Goal: Information Seeking & Learning: Learn about a topic

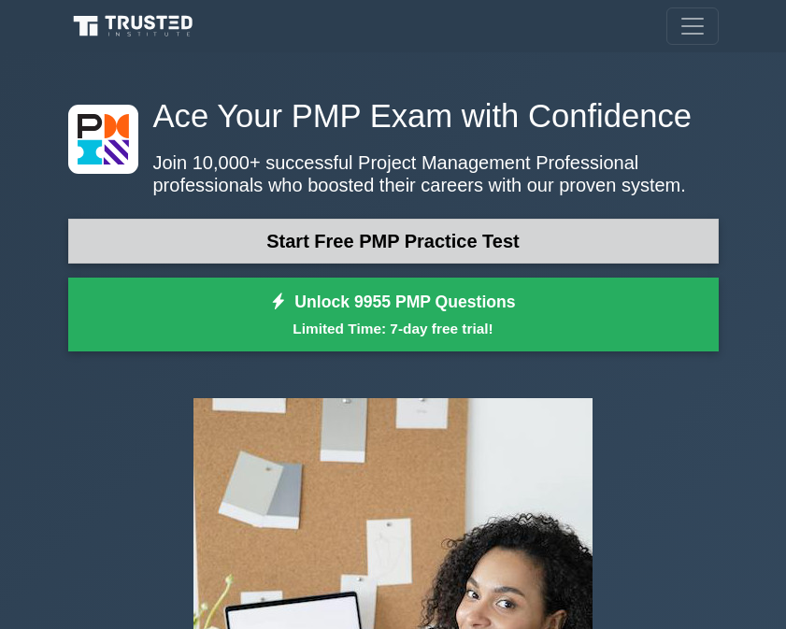
click at [436, 240] on link "Start Free PMP Practice Test" at bounding box center [393, 241] width 651 height 45
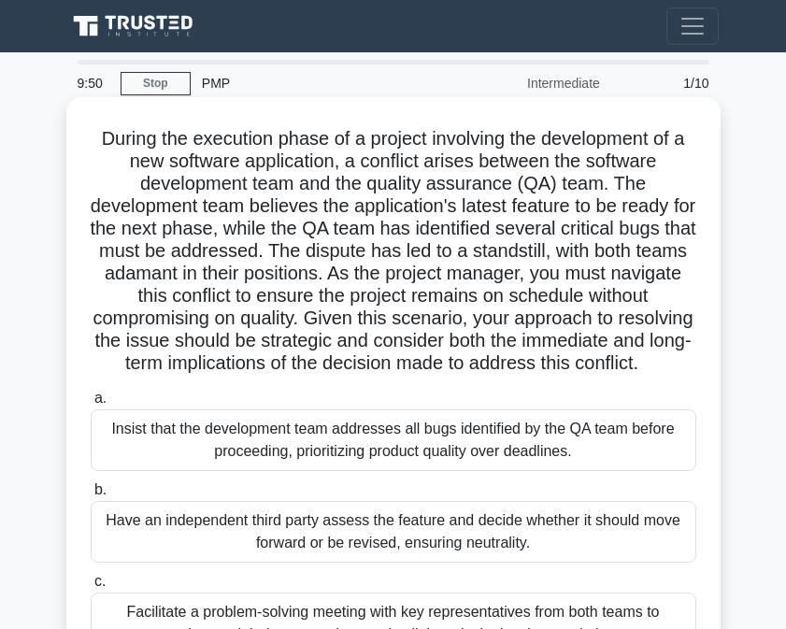
click at [125, 460] on div "Insist that the development team addresses all bugs identified by the QA team b…" at bounding box center [394, 441] width 606 height 62
click at [91, 405] on input "a. Insist that the development team addresses all bugs identified by the QA tea…" at bounding box center [91, 399] width 0 height 12
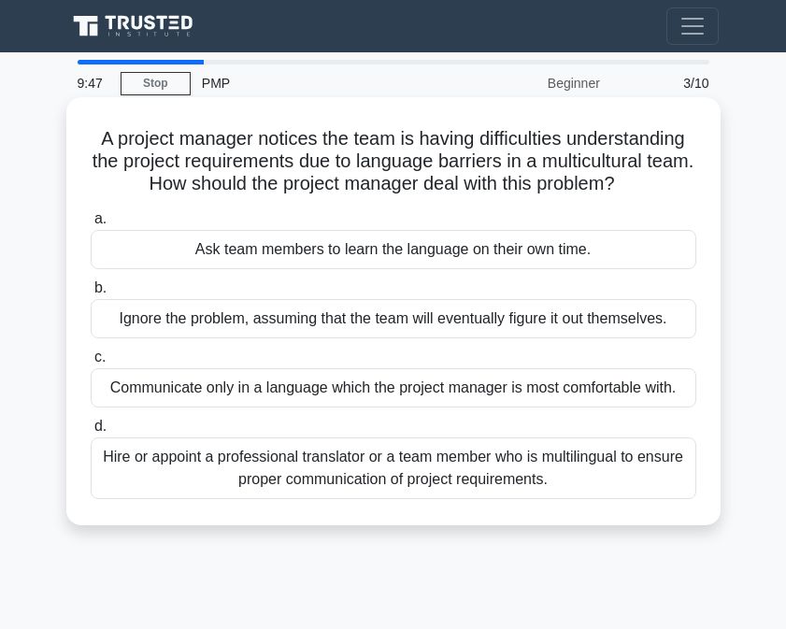
click at [137, 269] on div "Ask team members to learn the language on their own time." at bounding box center [394, 249] width 606 height 39
click at [91, 225] on input "a. Ask team members to learn the language on their own time." at bounding box center [91, 219] width 0 height 12
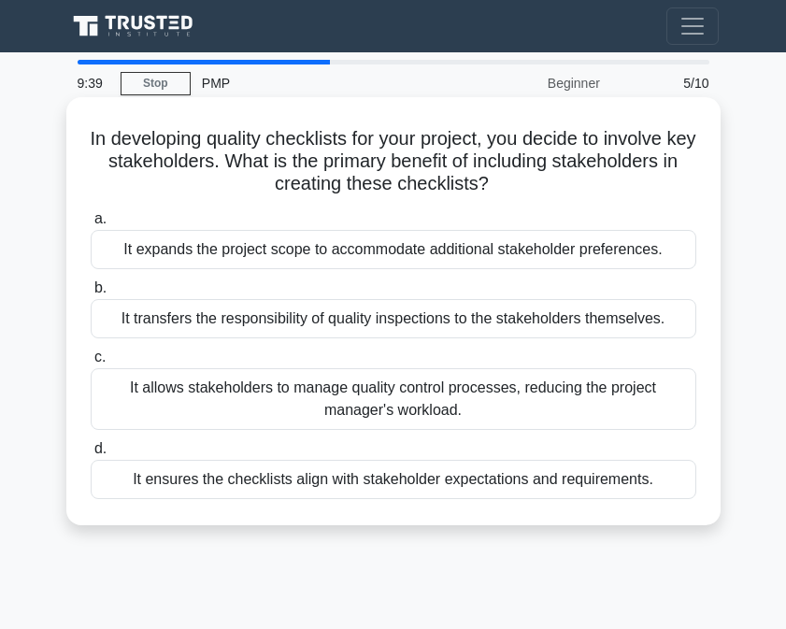
click at [122, 483] on div "It ensures the checklists align with stakeholder expectations and requirements." at bounding box center [394, 479] width 606 height 39
click at [91, 455] on input "d. It ensures the checklists align with stakeholder expectations and requiremen…" at bounding box center [91, 449] width 0 height 12
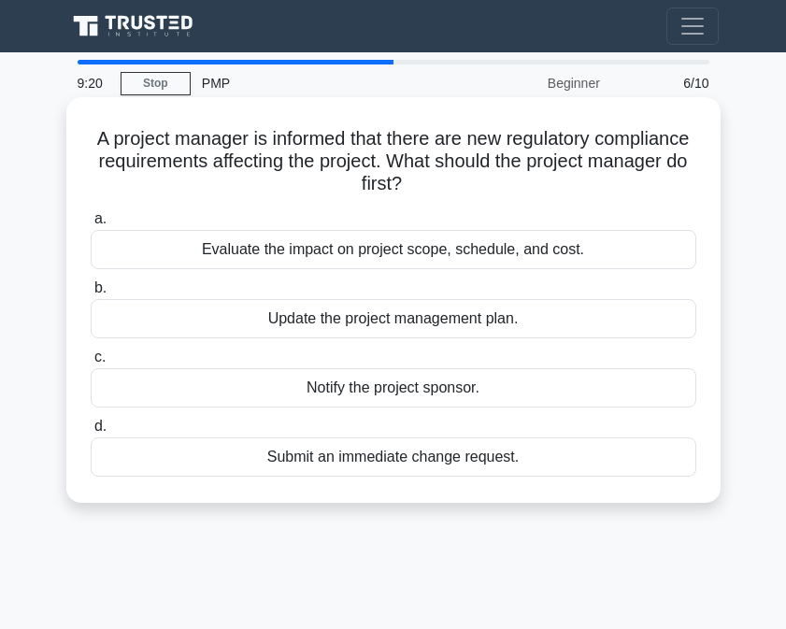
click at [132, 254] on div "Evaluate the impact on project scope, schedule, and cost." at bounding box center [394, 249] width 606 height 39
click at [91, 225] on input "a. Evaluate the impact on project scope, schedule, and cost." at bounding box center [91, 219] width 0 height 12
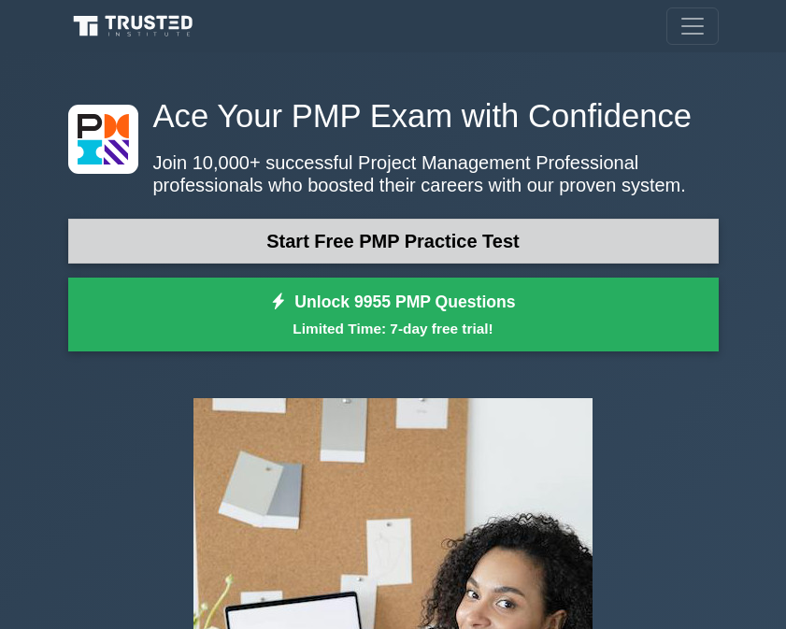
click at [210, 244] on link "Start Free PMP Practice Test" at bounding box center [393, 241] width 651 height 45
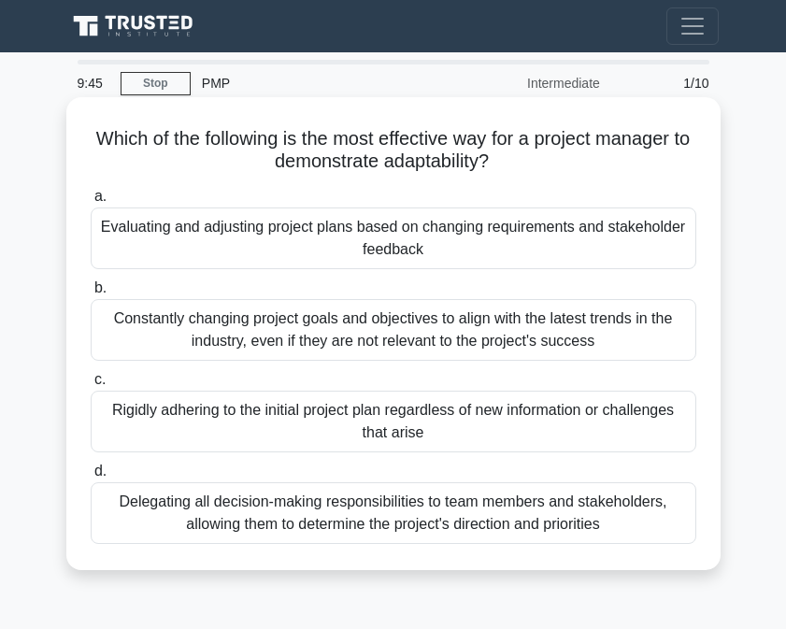
click at [115, 229] on div "Evaluating and adjusting project plans based on changing requirements and stake…" at bounding box center [394, 239] width 606 height 62
click at [91, 203] on input "a. Evaluating and adjusting project plans based on changing requirements and st…" at bounding box center [91, 197] width 0 height 12
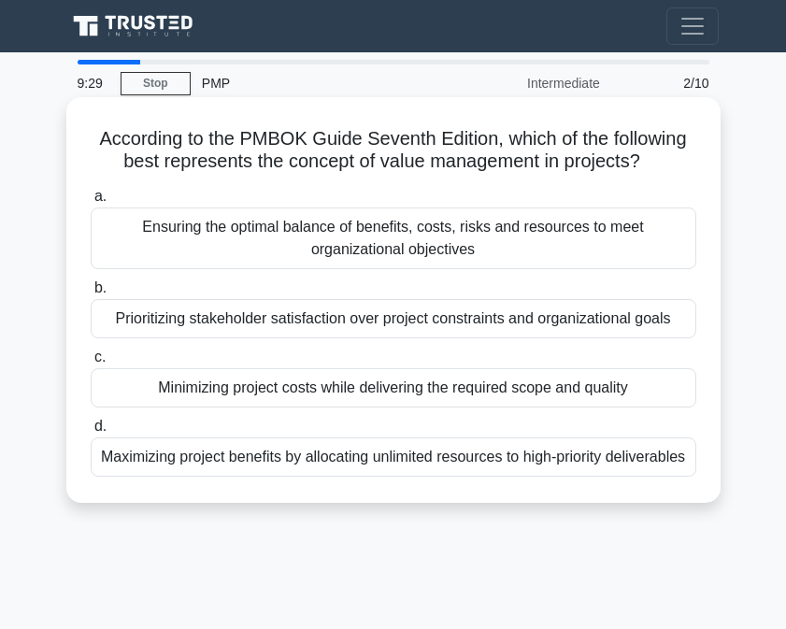
click at [106, 316] on div "Prioritizing stakeholder satisfaction over project constraints and organization…" at bounding box center [394, 318] width 606 height 39
click at [91, 295] on input "b. Prioritizing stakeholder satisfaction over project constraints and organizat…" at bounding box center [91, 288] width 0 height 12
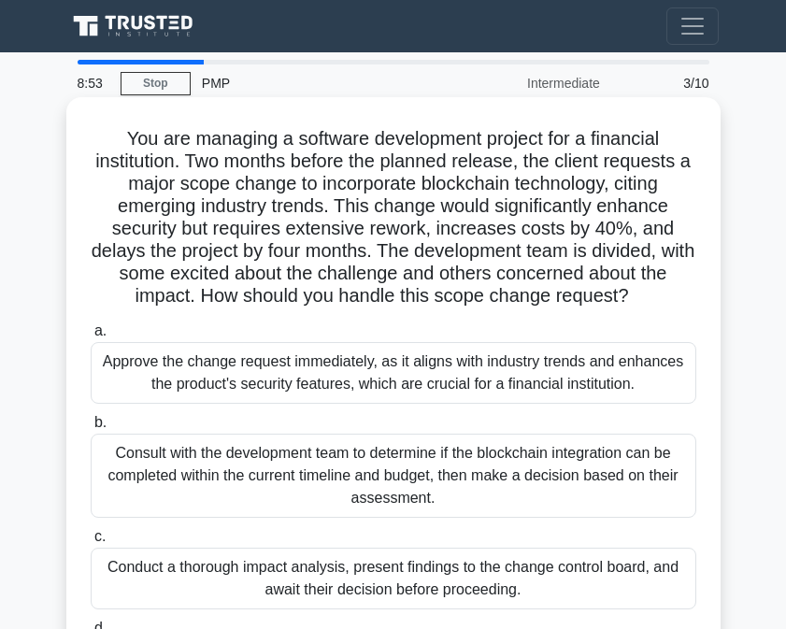
scroll to position [218, 0]
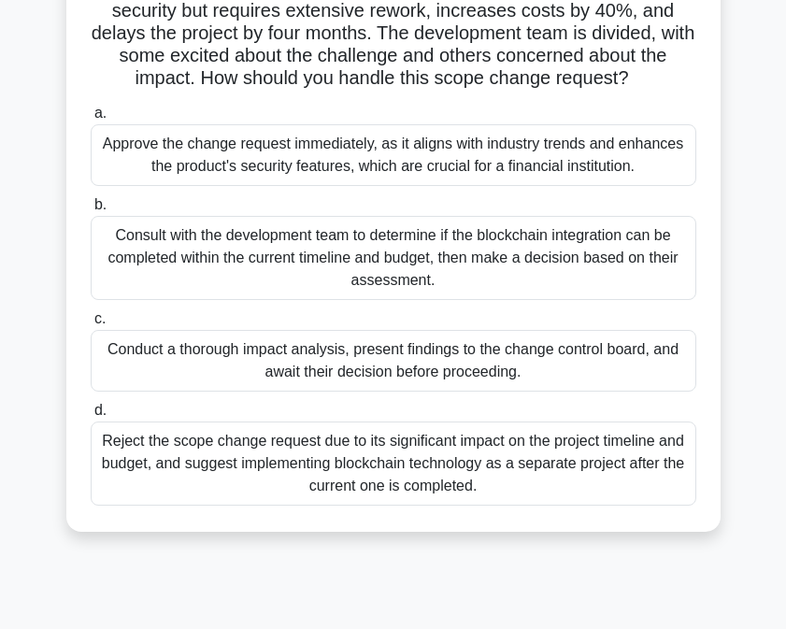
click at [125, 352] on div "Conduct a thorough impact analysis, present findings to the change control boar…" at bounding box center [394, 361] width 606 height 62
click at [91, 325] on input "c. Conduct a thorough impact analysis, present findings to the change control b…" at bounding box center [91, 319] width 0 height 12
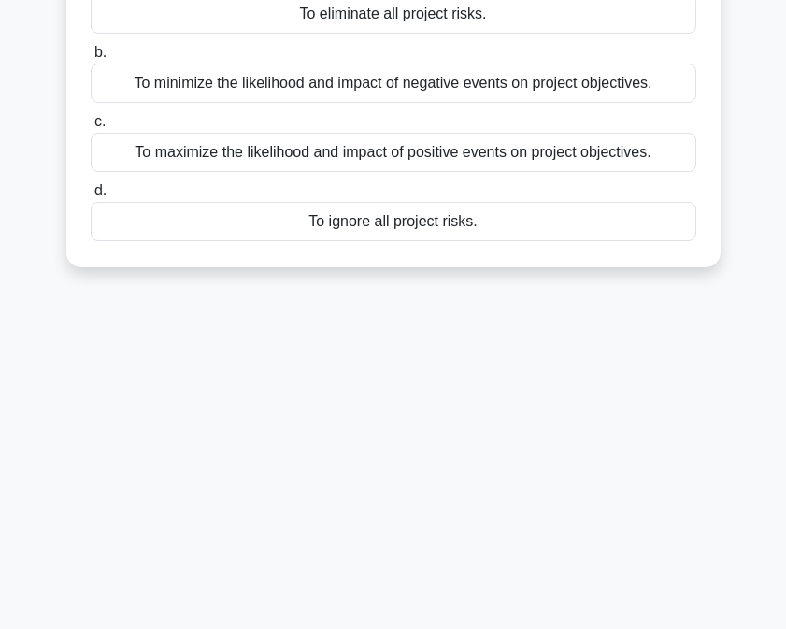
scroll to position [0, 0]
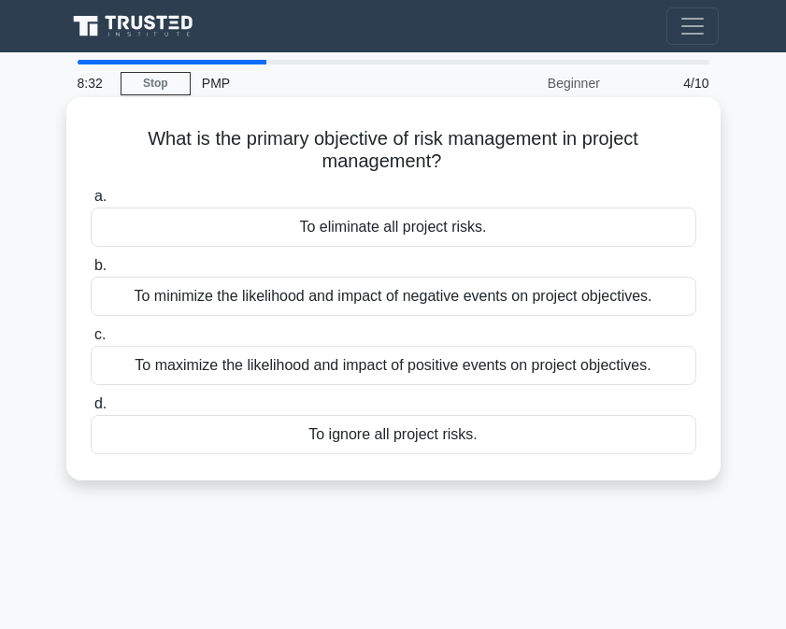
click at [146, 303] on div "To minimize the likelihood and impact of negative events on project objectives." at bounding box center [394, 296] width 606 height 39
click at [91, 272] on input "b. To minimize the likelihood and impact of negative events on project objectiv…" at bounding box center [91, 266] width 0 height 12
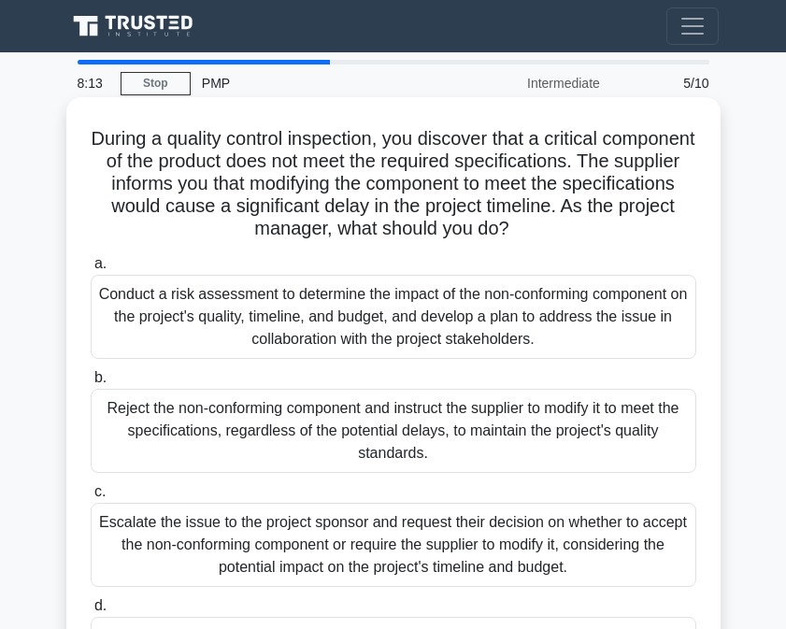
click at [125, 296] on div "Conduct a risk assessment to determine the impact of the non-conforming compone…" at bounding box center [394, 317] width 606 height 84
click at [91, 270] on input "a. Conduct a risk assessment to determine the impact of the non-conforming comp…" at bounding box center [91, 264] width 0 height 12
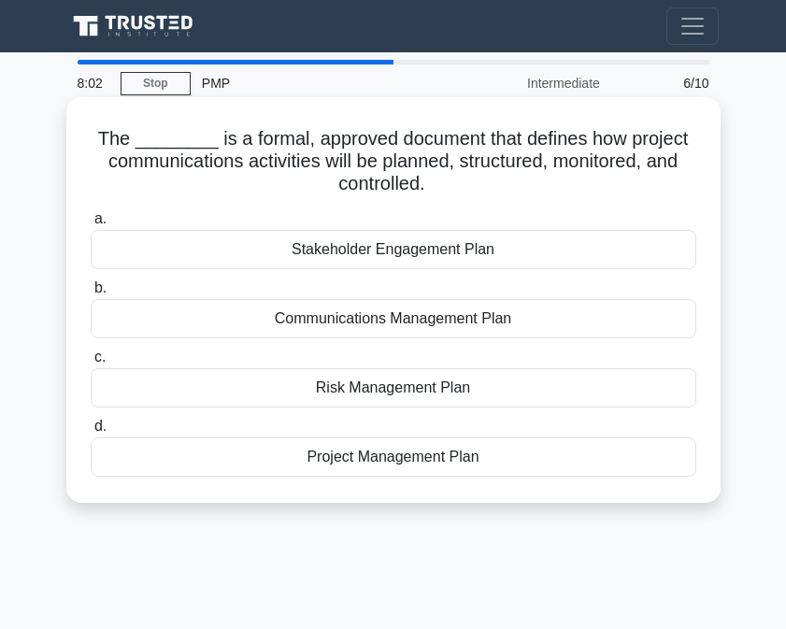
click at [214, 459] on div "Project Management Plan" at bounding box center [394, 457] width 606 height 39
click at [91, 433] on input "d. Project Management Plan" at bounding box center [91, 427] width 0 height 12
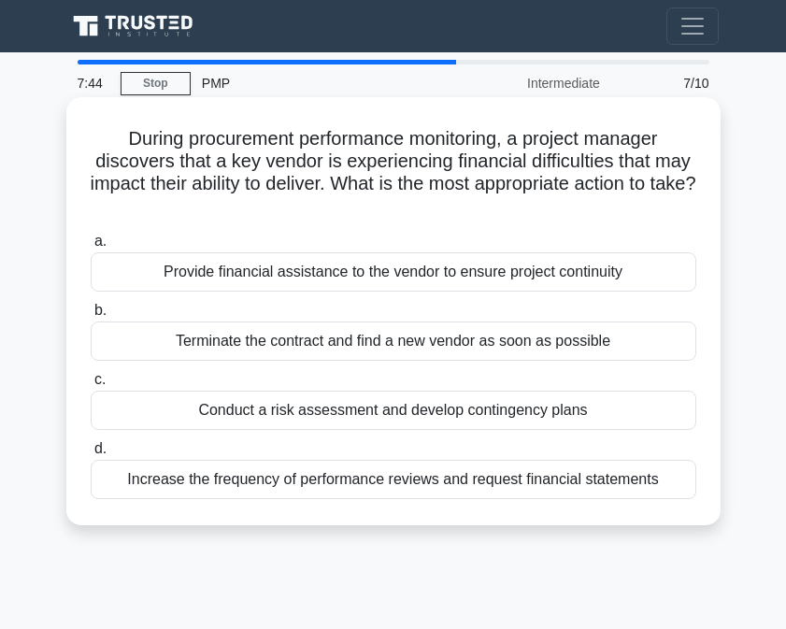
click at [150, 278] on div "Provide financial assistance to the vendor to ensure project continuity" at bounding box center [394, 271] width 606 height 39
click at [91, 248] on input "a. Provide financial assistance to the vendor to ensure project continuity" at bounding box center [91, 242] width 0 height 12
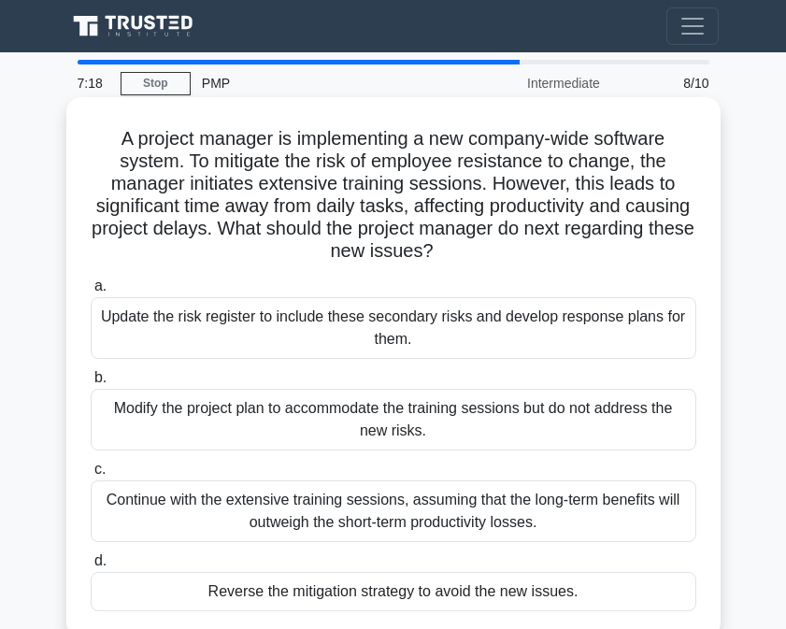
click at [132, 334] on div "Update the risk register to include these secondary risks and develop response …" at bounding box center [394, 328] width 606 height 62
click at [91, 293] on input "a. Update the risk register to include these secondary risks and develop respon…" at bounding box center [91, 287] width 0 height 12
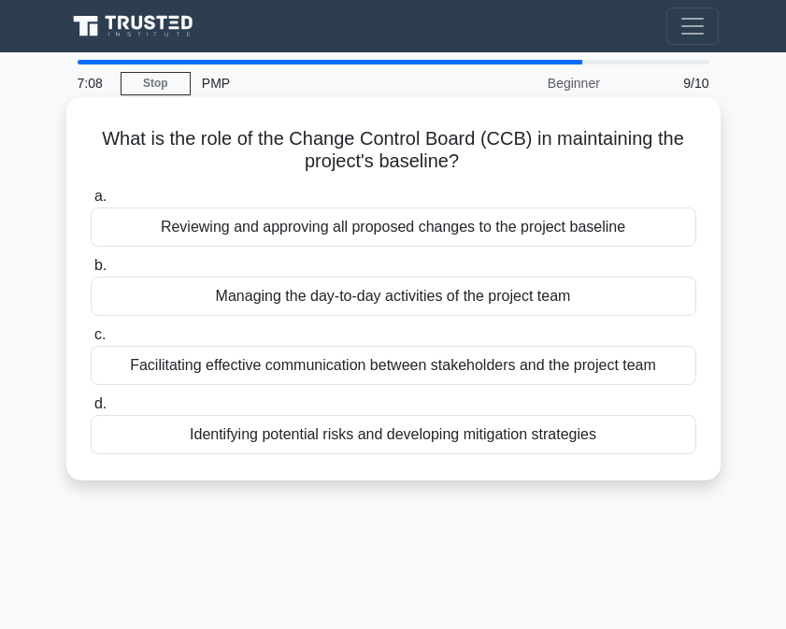
click at [181, 359] on div "Facilitating effective communication between stakeholders and the project team" at bounding box center [394, 365] width 606 height 39
click at [91, 341] on input "c. Facilitating effective communication between stakeholders and the project te…" at bounding box center [91, 335] width 0 height 12
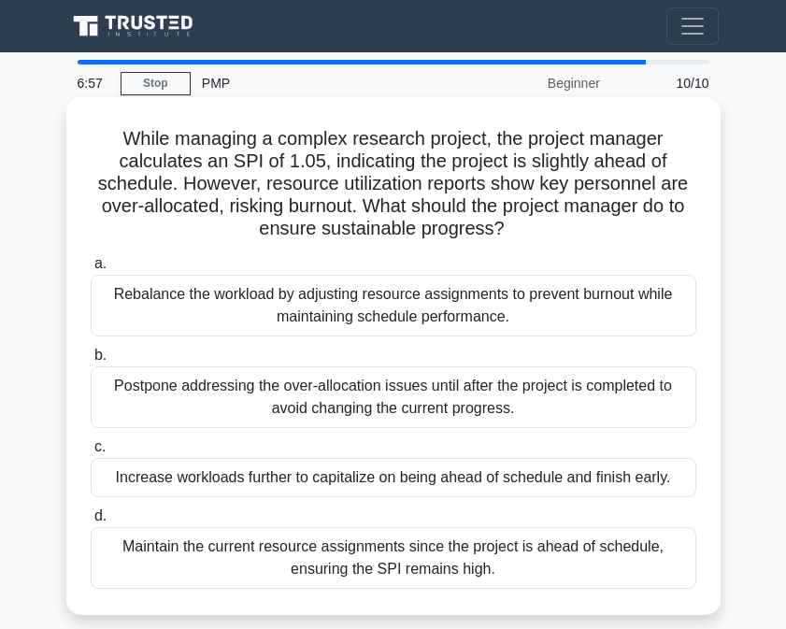
click at [140, 304] on div "Rebalance the workload by adjusting resource assignments to prevent burnout whi…" at bounding box center [394, 306] width 606 height 62
click at [91, 270] on input "a. Rebalance the workload by adjusting resource assignments to prevent burnout …" at bounding box center [91, 264] width 0 height 12
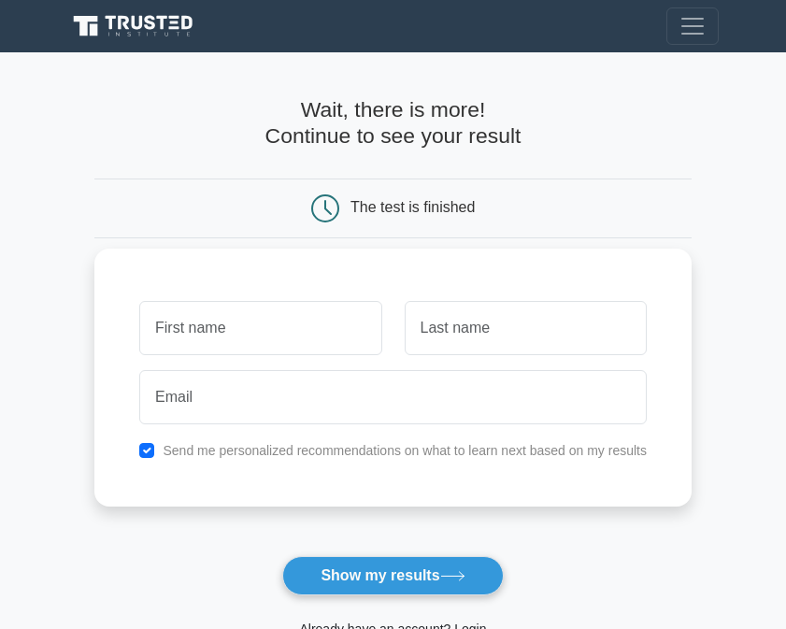
click at [237, 341] on input "text" at bounding box center [260, 328] width 242 height 54
type input "[PERSON_NAME]"
click at [447, 334] on input "text" at bounding box center [526, 328] width 242 height 54
type input "KIOKO"
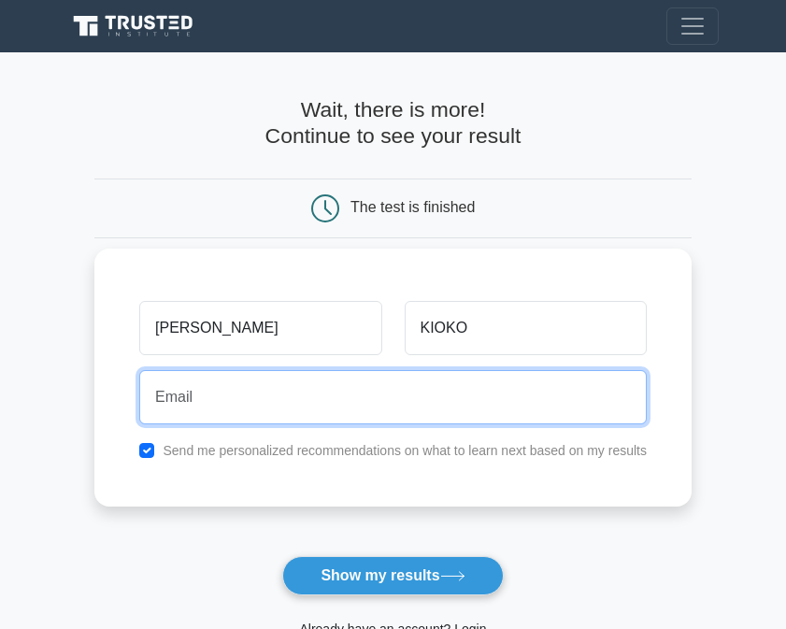
drag, startPoint x: 511, startPoint y: 356, endPoint x: 546, endPoint y: 424, distance: 76.1
click at [546, 424] on input "email" at bounding box center [393, 397] width 508 height 54
type input "brendamutindi115@gmail.com"
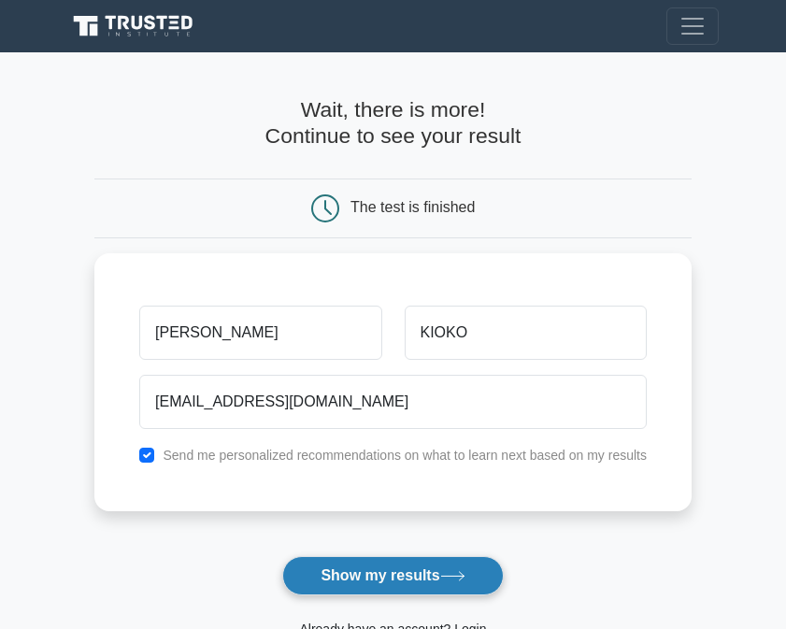
click at [400, 582] on button "Show my results" at bounding box center [392, 575] width 221 height 39
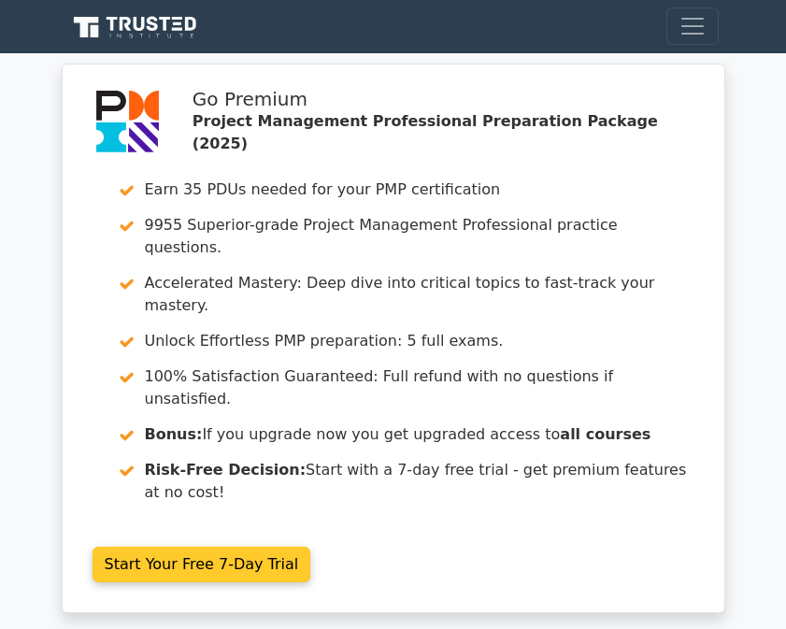
click at [212, 547] on link "Start Your Free 7-Day Trial" at bounding box center [202, 565] width 219 height 36
click at [174, 547] on link "Start Your Free 7-Day Trial" at bounding box center [202, 565] width 219 height 36
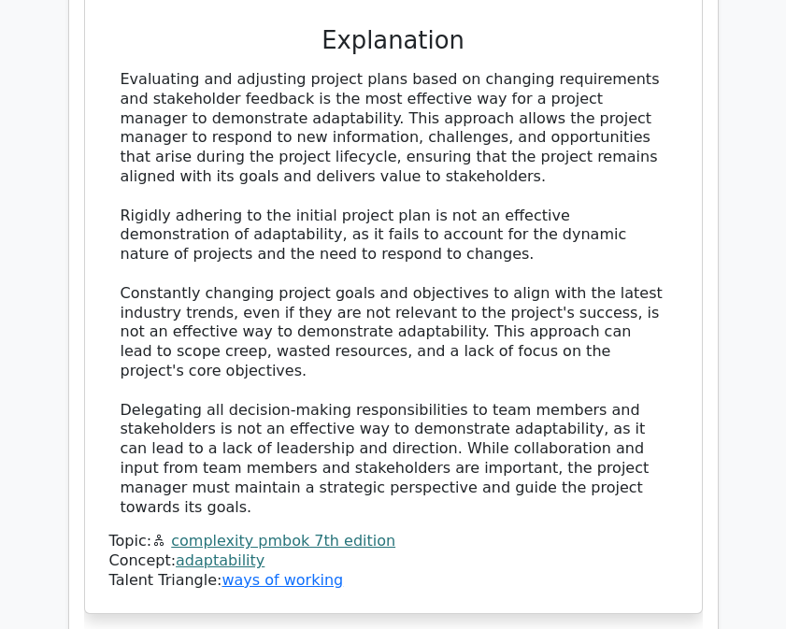
scroll to position [1746, 0]
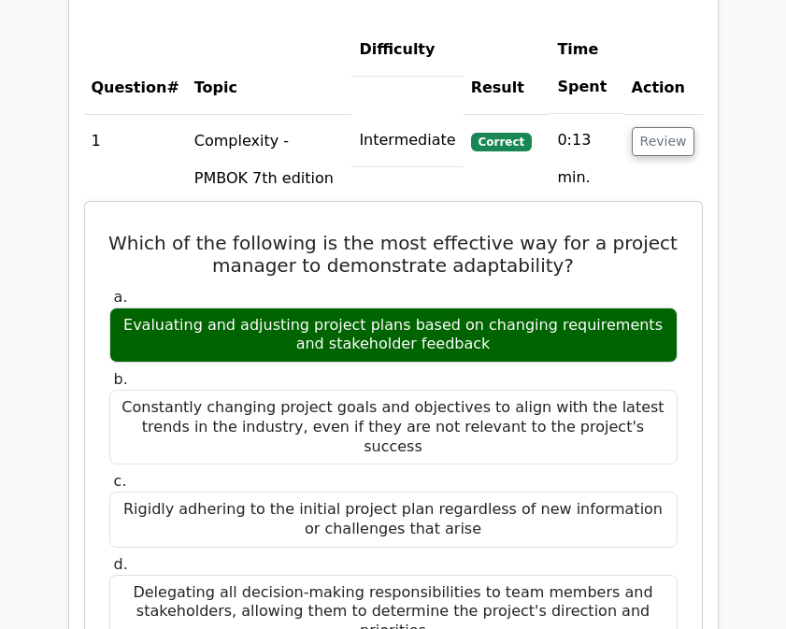
click at [120, 288] on span "a." at bounding box center [121, 297] width 14 height 18
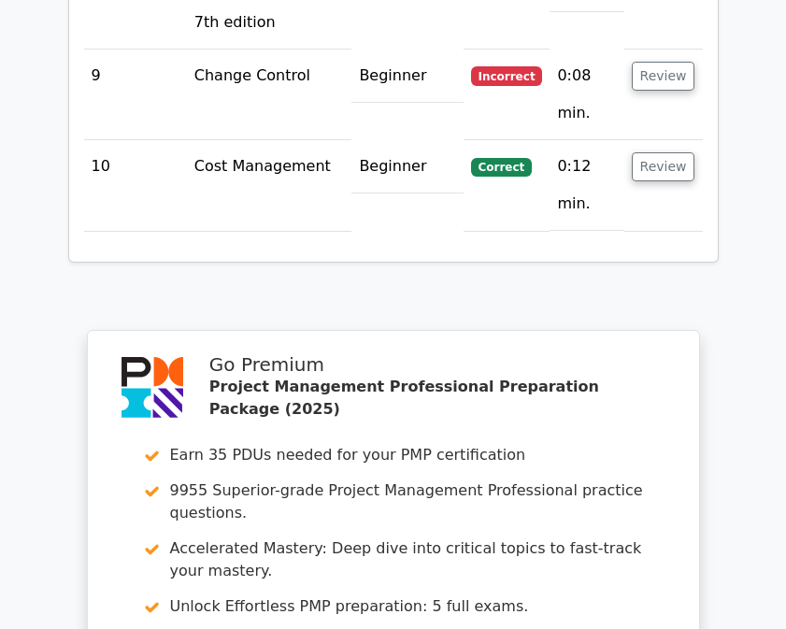
scroll to position [3810, 0]
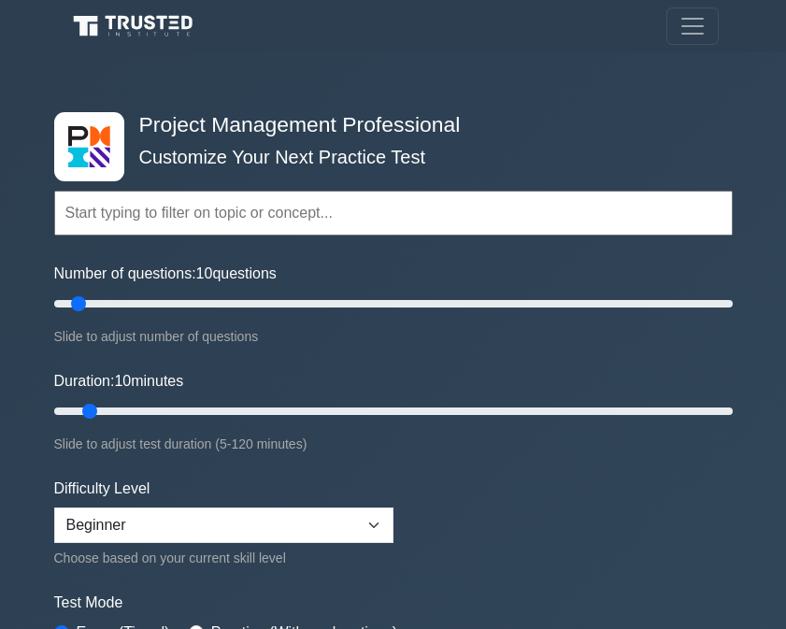
scroll to position [218, 0]
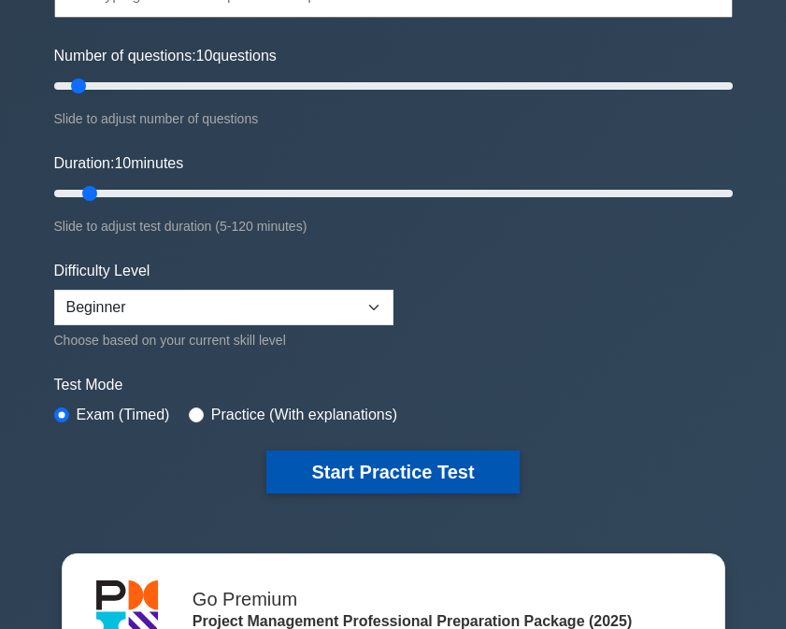
click at [395, 470] on button "Start Practice Test" at bounding box center [392, 472] width 252 height 43
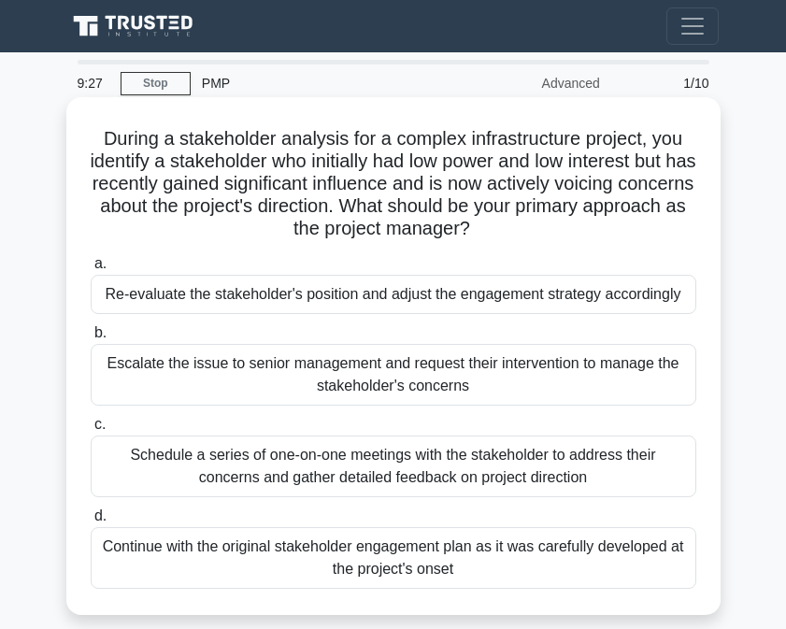
click at [352, 372] on div "Escalate the issue to senior management and request their intervention to manag…" at bounding box center [394, 375] width 606 height 62
click at [91, 339] on input "b. Escalate the issue to senior management and request their intervention to ma…" at bounding box center [91, 333] width 0 height 12
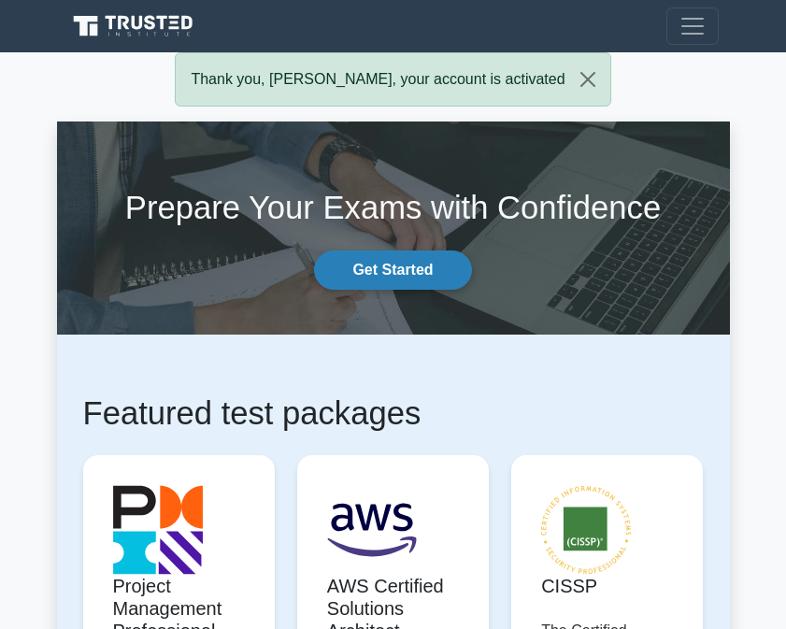
click at [359, 267] on link "Get Started" at bounding box center [392, 270] width 157 height 39
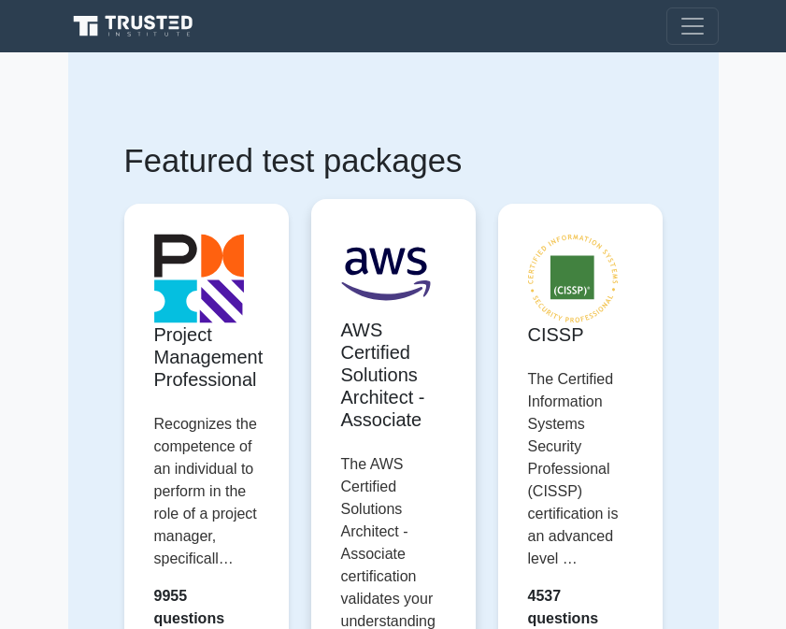
scroll to position [218, 0]
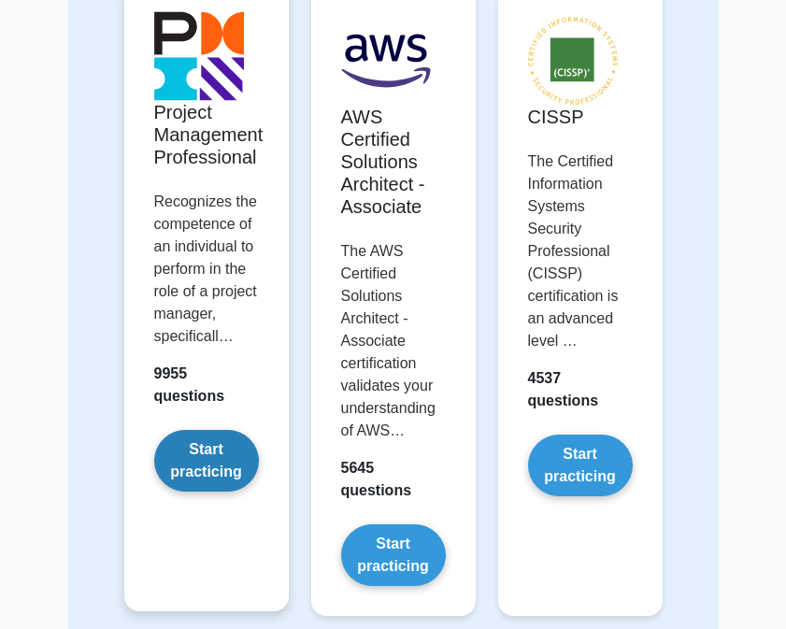
click at [224, 464] on link "Start practicing" at bounding box center [206, 461] width 105 height 62
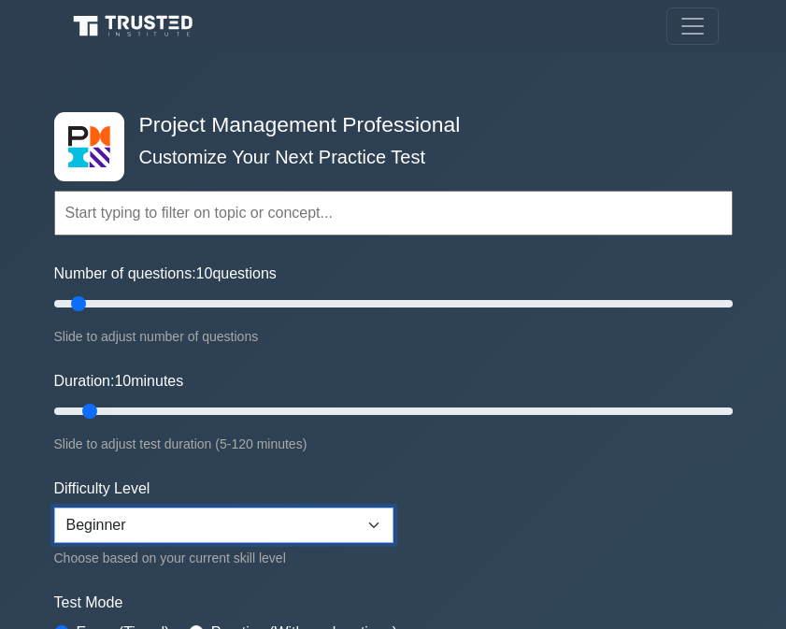
click at [133, 529] on select "Beginner Intermediate Expert" at bounding box center [223, 526] width 339 height 36
click at [54, 508] on select "Beginner Intermediate Expert" at bounding box center [223, 526] width 339 height 36
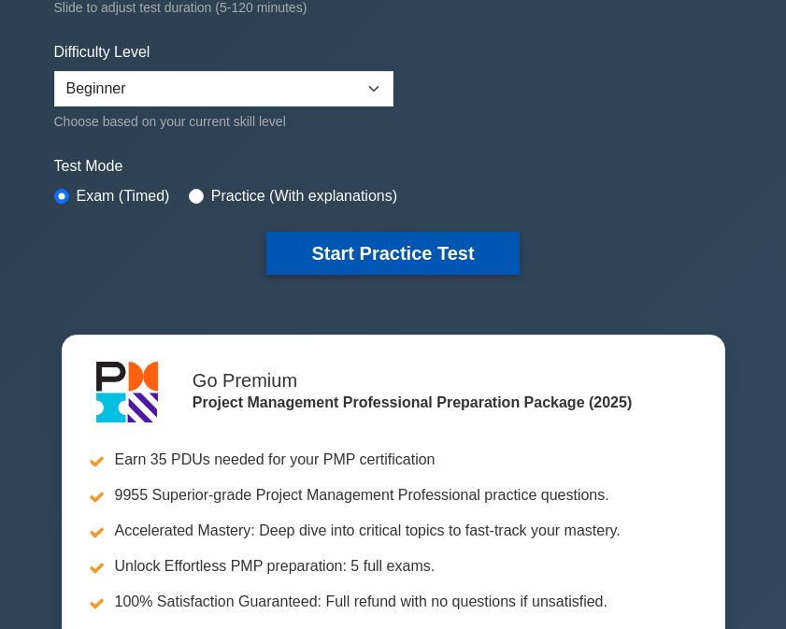
click at [410, 251] on button "Start Practice Test" at bounding box center [392, 253] width 252 height 43
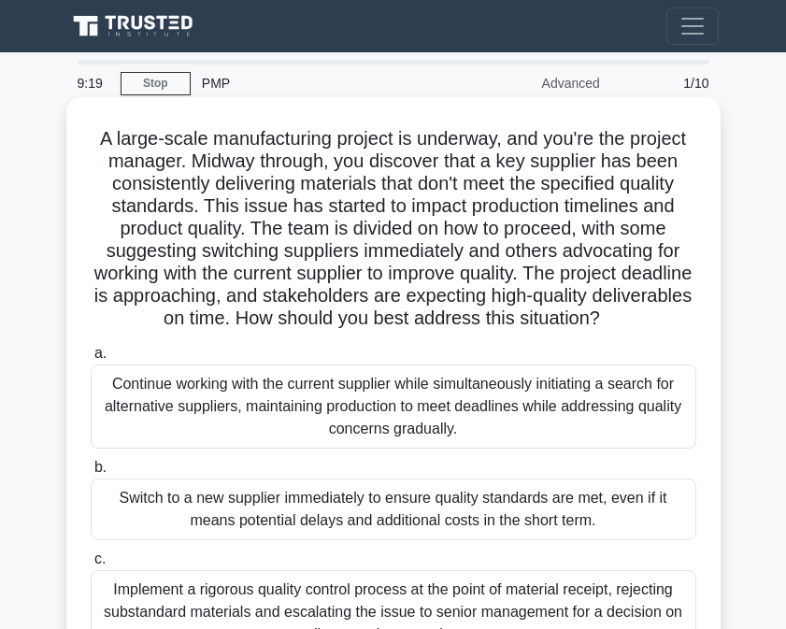
scroll to position [218, 0]
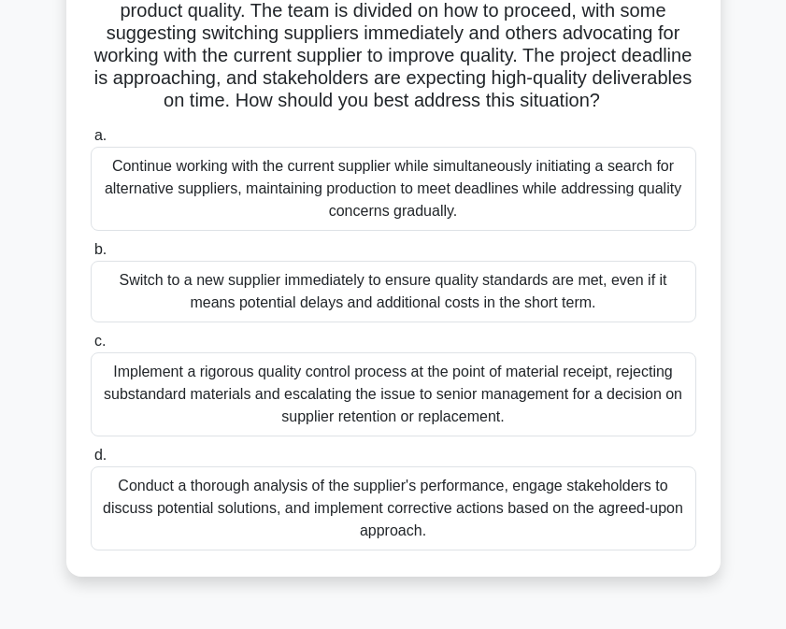
click at [99, 279] on div "Switch to a new supplier immediately to ensure quality standards are met, even …" at bounding box center [394, 292] width 606 height 62
click at [91, 256] on input "b. Switch to a new supplier immediately to ensure quality standards are met, ev…" at bounding box center [91, 250] width 0 height 12
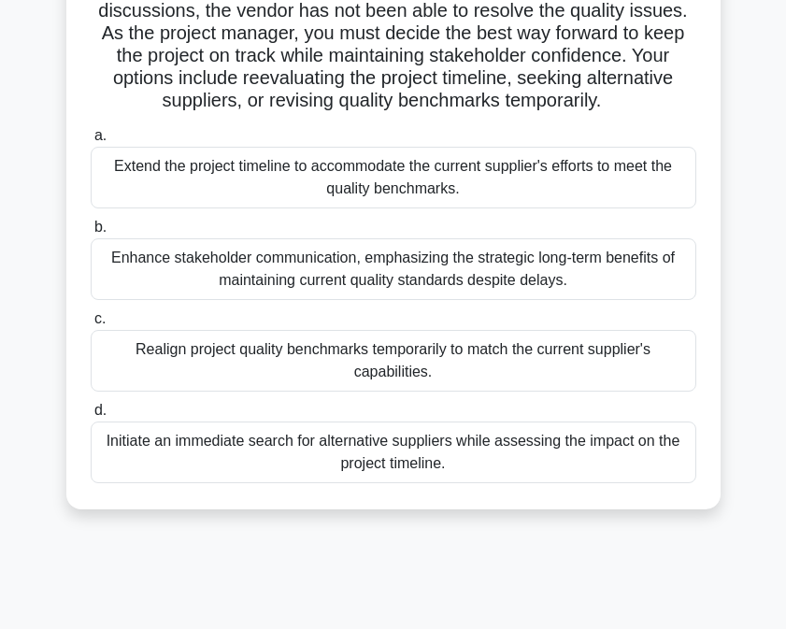
click at [194, 380] on div "Realign project quality benchmarks temporarily to match the current supplier's …" at bounding box center [394, 361] width 606 height 62
click at [91, 325] on input "c. Realign project quality benchmarks temporarily to match the current supplier…" at bounding box center [91, 319] width 0 height 12
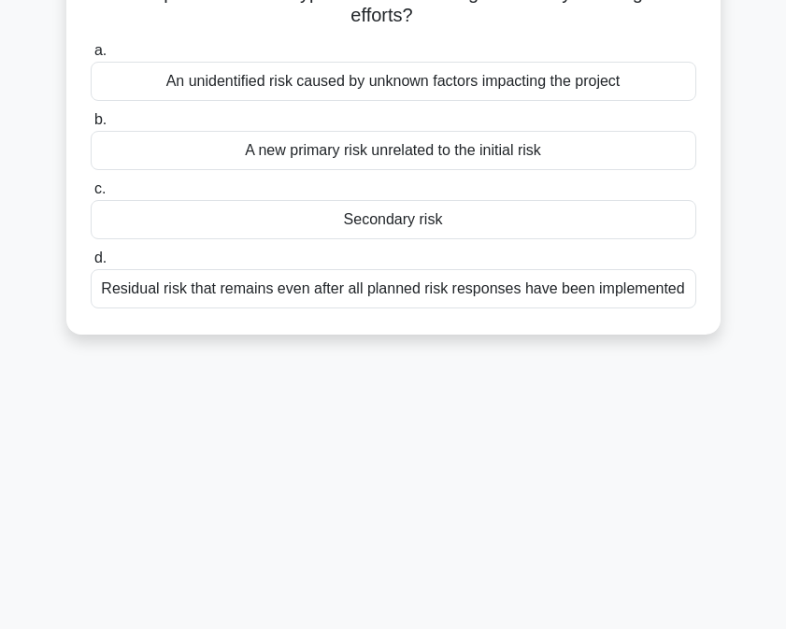
scroll to position [0, 0]
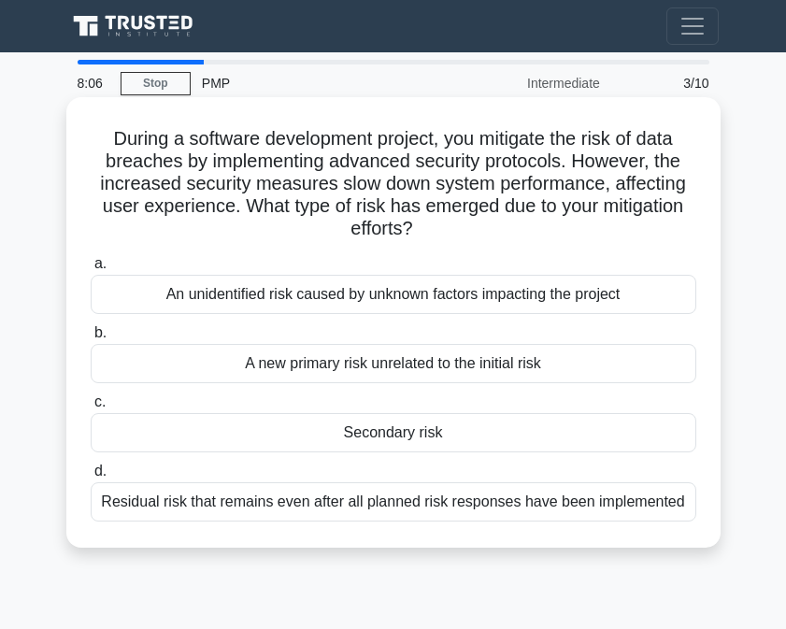
click at [288, 431] on div "Secondary risk" at bounding box center [394, 432] width 606 height 39
click at [91, 409] on input "c. Secondary risk" at bounding box center [91, 402] width 0 height 12
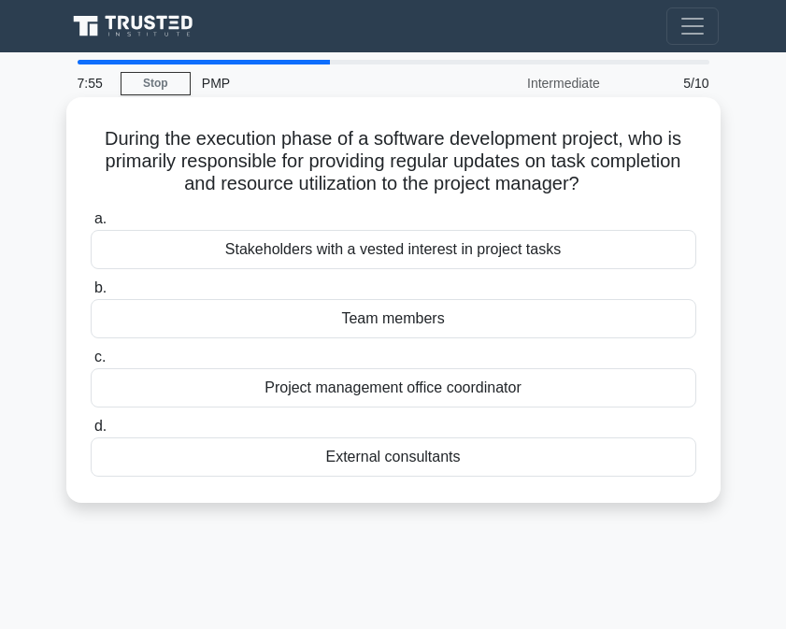
click at [270, 313] on div "Team members" at bounding box center [394, 318] width 606 height 39
click at [91, 295] on input "b. Team members" at bounding box center [91, 288] width 0 height 12
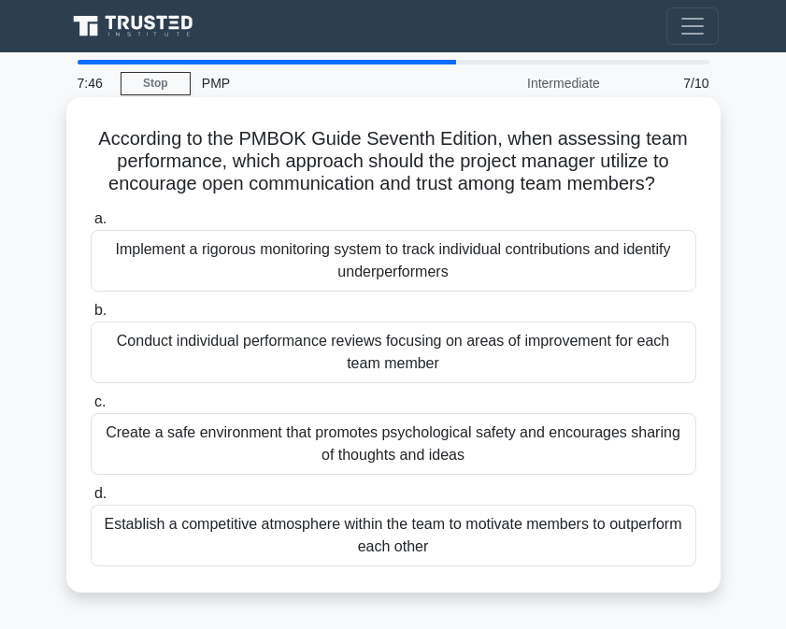
drag, startPoint x: 85, startPoint y: 132, endPoint x: 701, endPoint y: 511, distance: 723.8
click at [726, 518] on div "According to the PMBOK Guide Seventh Edition, when assessing team performance, …" at bounding box center [393, 361] width 673 height 518
click at [725, 518] on div "According to the PMBOK Guide Seventh Edition, when assessing team performance, …" at bounding box center [393, 361] width 673 height 518
copy div "According to the PMBOK Guide Seventh Edition, when assessing team performance, …"
drag, startPoint x: 326, startPoint y: 221, endPoint x: 224, endPoint y: 468, distance: 267.9
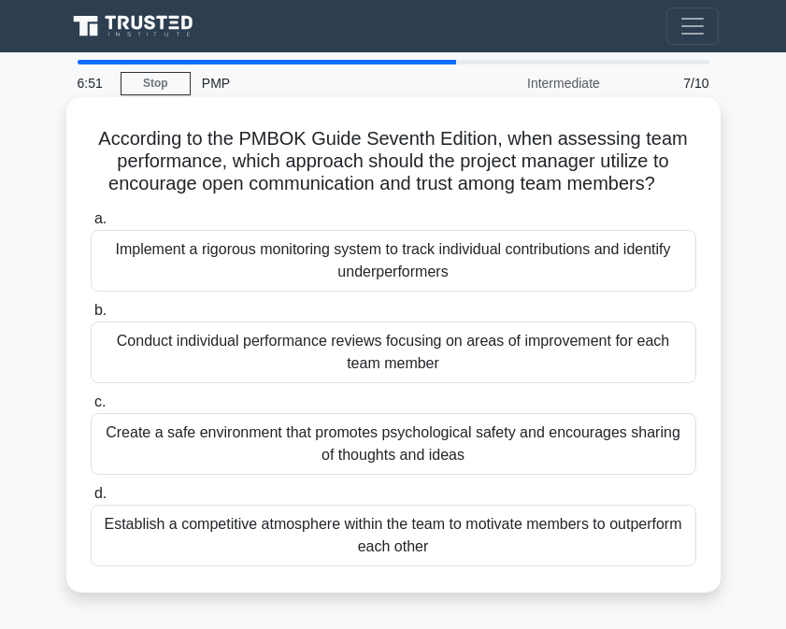
click at [224, 468] on div "Create a safe environment that promotes psychological safety and encourages sha…" at bounding box center [394, 444] width 606 height 62
click at [91, 409] on input "c. Create a safe environment that promotes psychological safety and encourages …" at bounding box center [91, 402] width 0 height 12
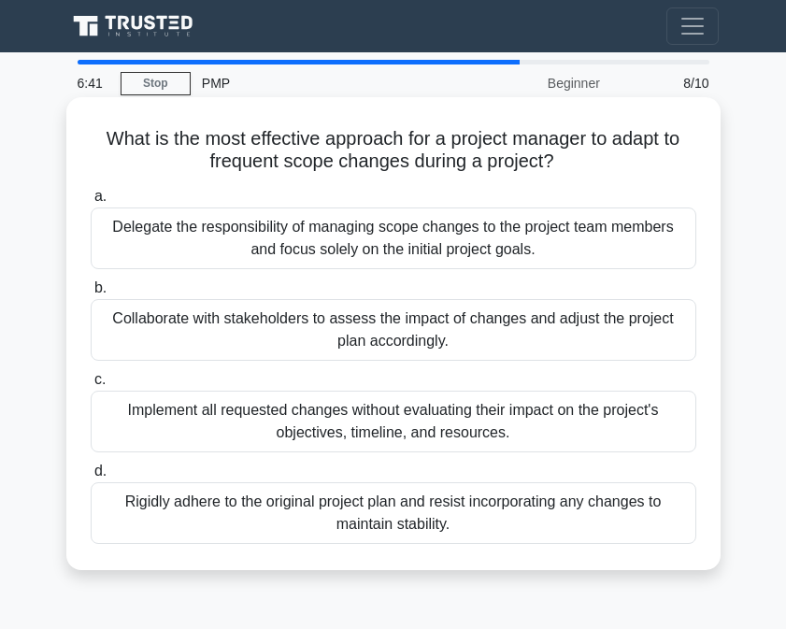
click at [281, 331] on div "Collaborate with stakeholders to assess the impact of changes and adjust the pr…" at bounding box center [394, 330] width 606 height 62
click at [91, 295] on input "b. Collaborate with stakeholders to assess the impact of changes and adjust the…" at bounding box center [91, 288] width 0 height 12
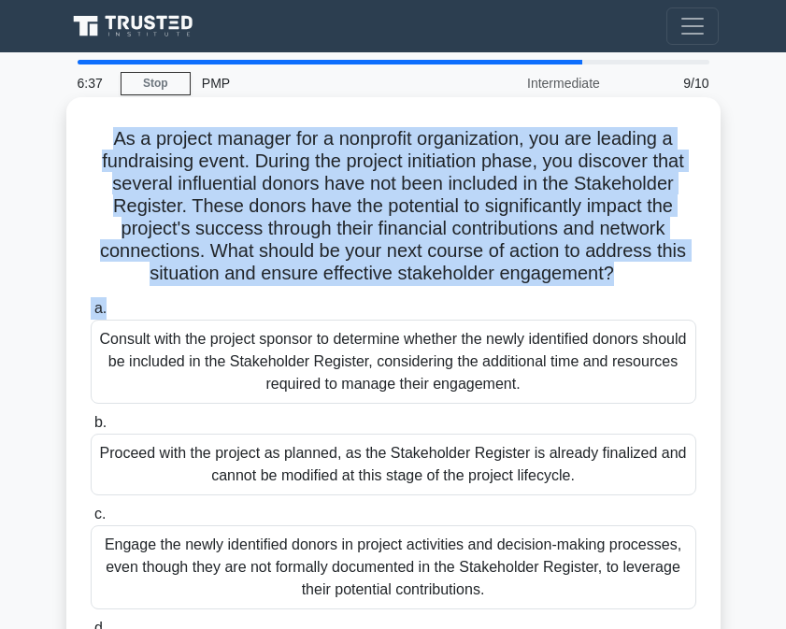
drag, startPoint x: 78, startPoint y: 148, endPoint x: 388, endPoint y: 291, distance: 341.8
click at [384, 300] on div "As a project manager for a nonprofit organization, you are leading a fundraisin…" at bounding box center [394, 412] width 640 height 615
copy div "As a project manager for a nonprofit organization, you are leading a fundraisin…"
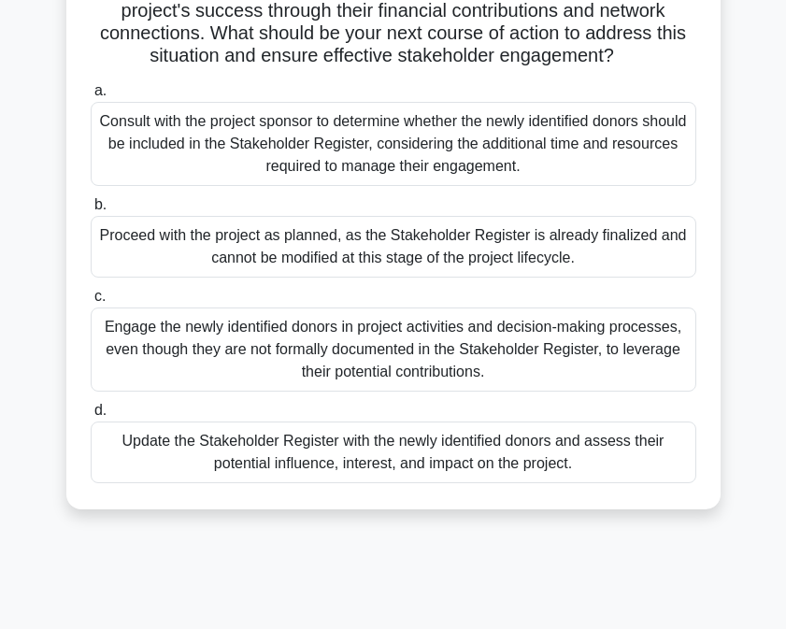
click at [101, 334] on div "Engage the newly identified donors in project activities and decision-making pr…" at bounding box center [394, 350] width 606 height 84
click at [91, 303] on input "c. Engage the newly identified donors in project activities and decision-making…" at bounding box center [91, 297] width 0 height 12
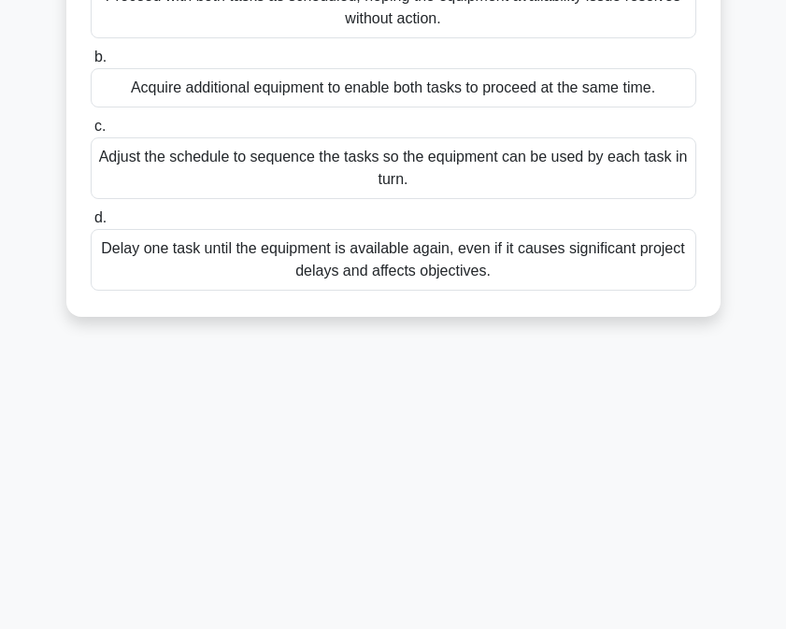
scroll to position [373, 0]
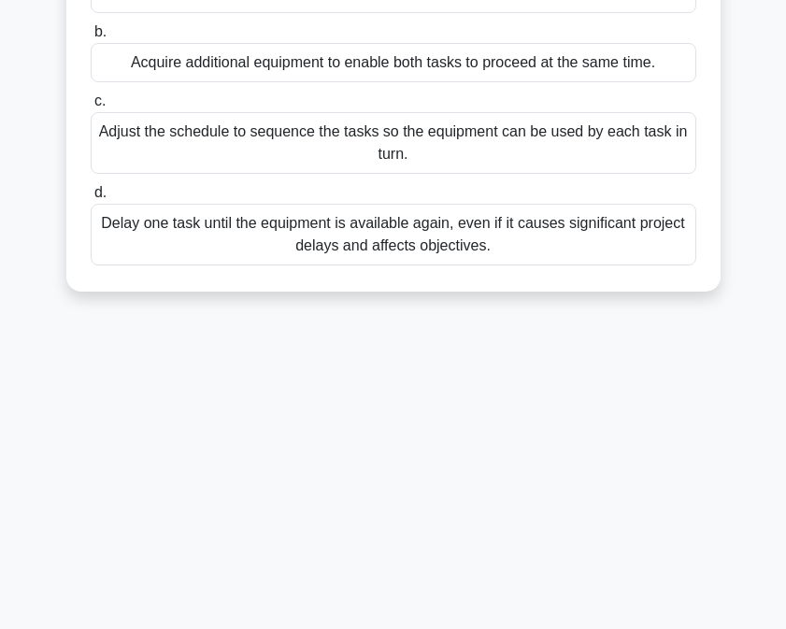
drag, startPoint x: 96, startPoint y: 145, endPoint x: 322, endPoint y: 454, distance: 382.1
click at [325, 502] on div "6:00 Stop PMP Intermediate 10/10 While managing a complex project, you realize …" at bounding box center [393, 154] width 673 height 935
copy div "While managing a complex project, you realize that two critical tasks both requ…"
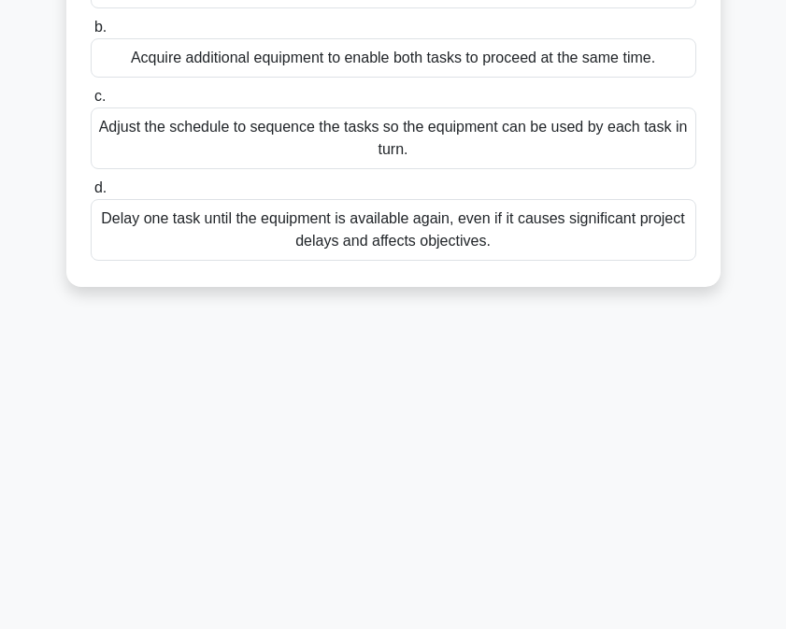
copy div "While managing a complex project, you realize that two critical tasks both requ…"
click at [126, 86] on div "a. Proceed with both tasks as scheduled, hoping the equipment availability issu…" at bounding box center [393, 93] width 628 height 344
click at [109, 121] on div "Adjust the schedule to sequence the tasks so the equipment can be used by each …" at bounding box center [394, 139] width 606 height 62
click at [91, 103] on input "c. Adjust the schedule to sequence the tasks so the equipment can be used by ea…" at bounding box center [91, 97] width 0 height 12
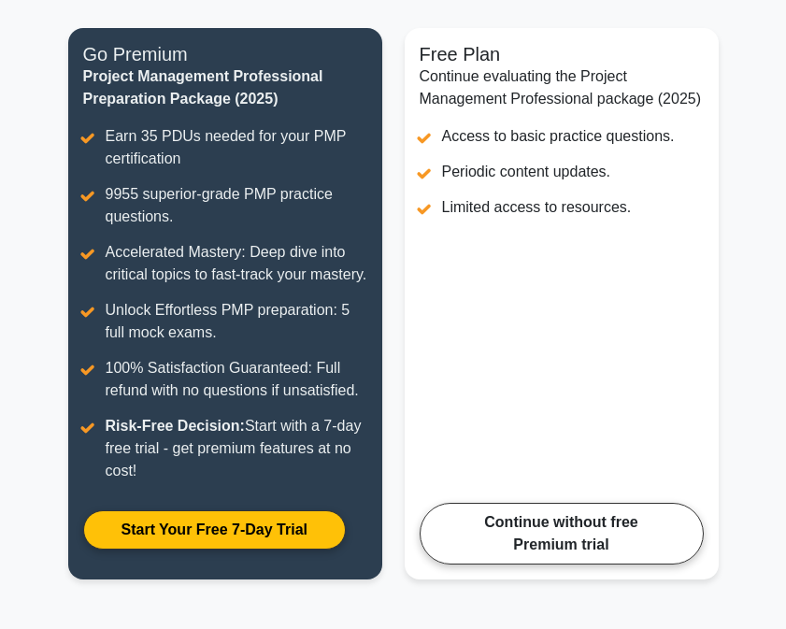
scroll to position [486, 0]
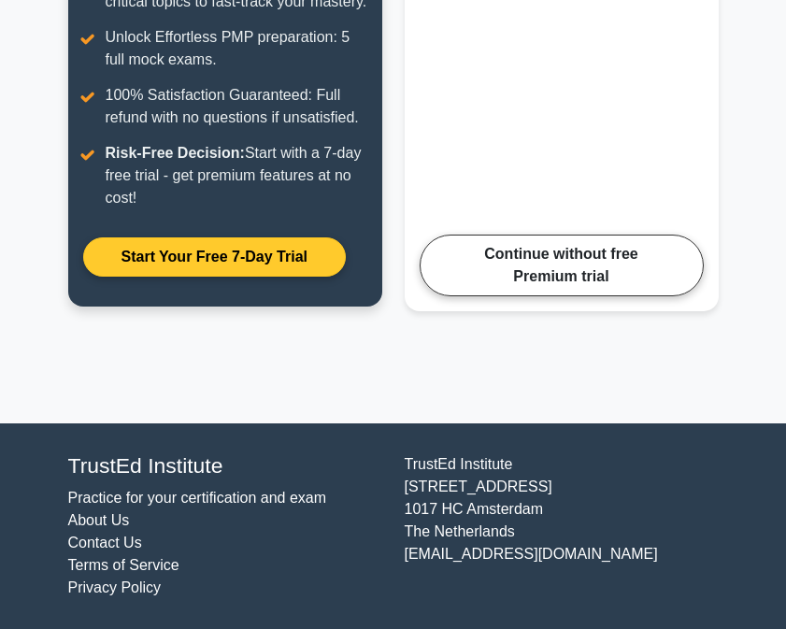
click at [284, 263] on link "Start Your Free 7-Day Trial" at bounding box center [214, 257] width 263 height 39
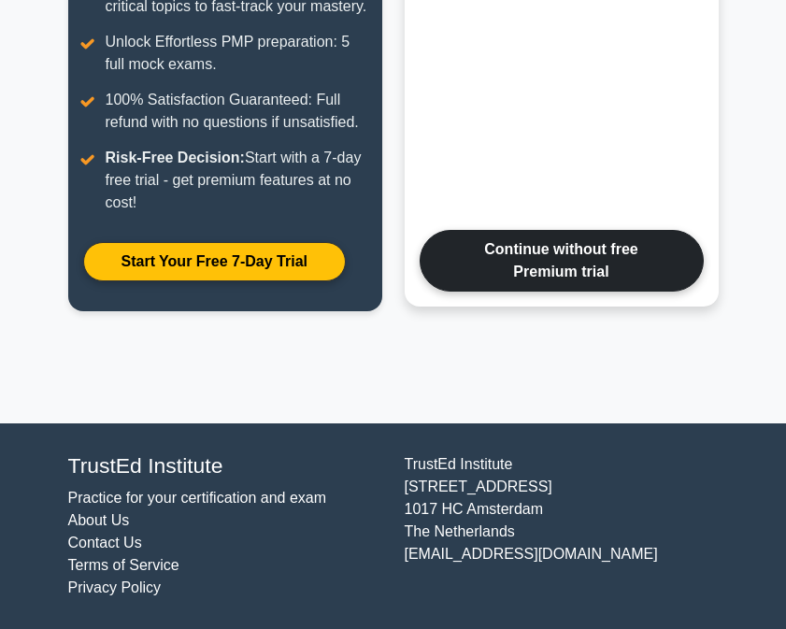
click at [589, 277] on link "Continue without free Premium trial" at bounding box center [562, 261] width 284 height 62
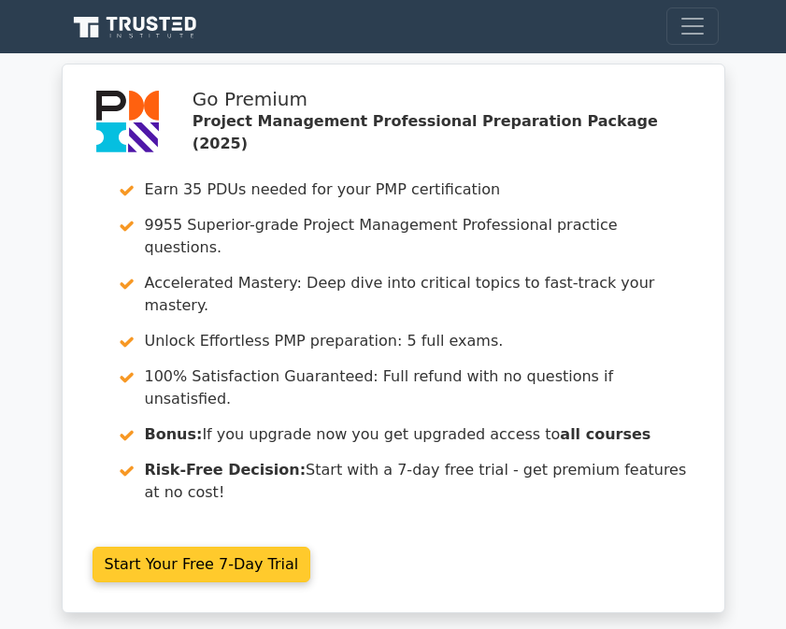
click at [208, 547] on link "Start Your Free 7-Day Trial" at bounding box center [202, 565] width 219 height 36
